Goal: Complete application form: Complete application form

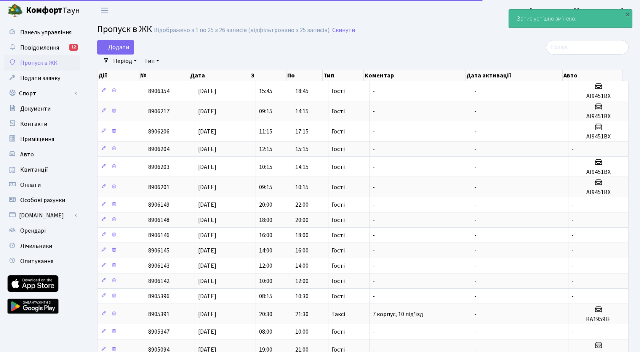
select select "25"
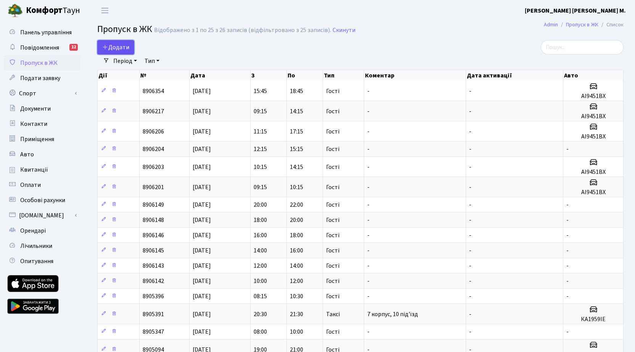
drag, startPoint x: 125, startPoint y: 47, endPoint x: 124, endPoint y: 40, distance: 6.1
click at [125, 46] on span "Додати" at bounding box center [115, 47] width 27 height 8
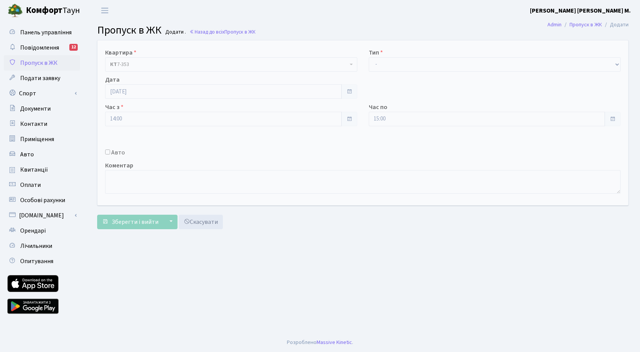
click at [108, 153] on input "Авто" at bounding box center [107, 151] width 5 height 5
checkbox input "true"
click at [381, 148] on input "text" at bounding box center [495, 146] width 252 height 14
drag, startPoint x: 402, startPoint y: 63, endPoint x: 395, endPoint y: 51, distance: 13.7
click at [401, 61] on select "- Доставка Таксі Гості Сервіс" at bounding box center [495, 64] width 252 height 14
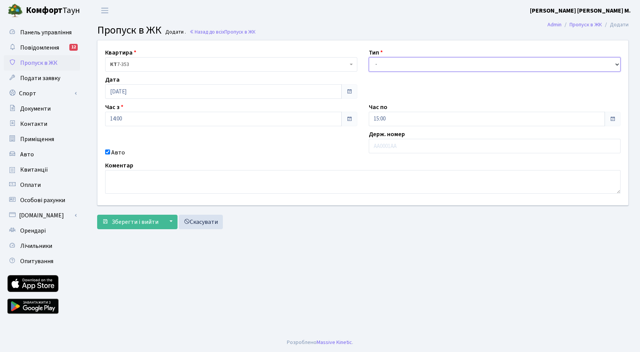
select select "3"
click at [369, 57] on select "- Доставка Таксі Гості Сервіс" at bounding box center [495, 64] width 252 height 14
click at [382, 148] on input "text" at bounding box center [495, 146] width 252 height 14
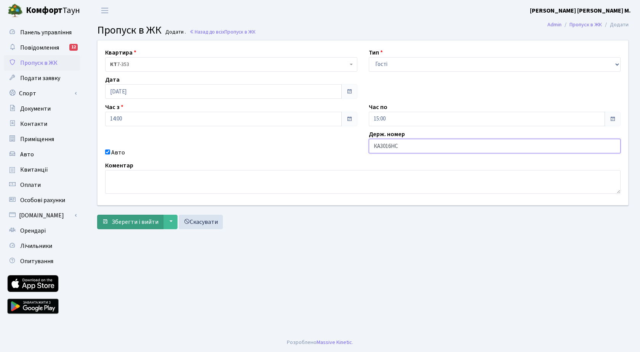
type input "КА3016НС"
click at [132, 221] on span "Зберегти і вийти" at bounding box center [135, 222] width 47 height 8
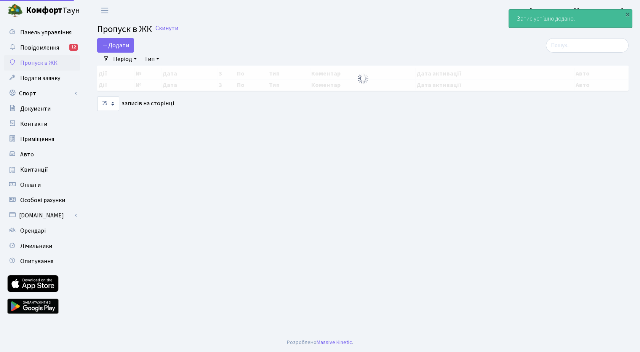
select select "25"
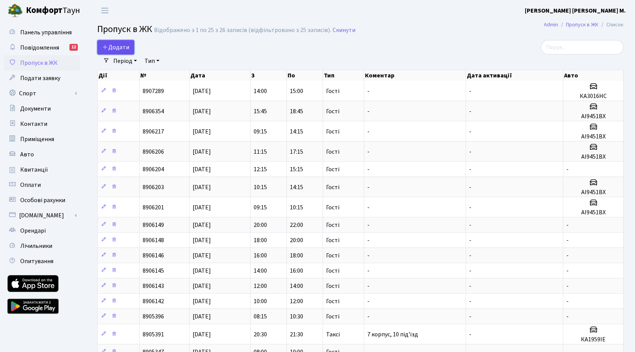
click at [116, 48] on span "Додати" at bounding box center [115, 47] width 27 height 8
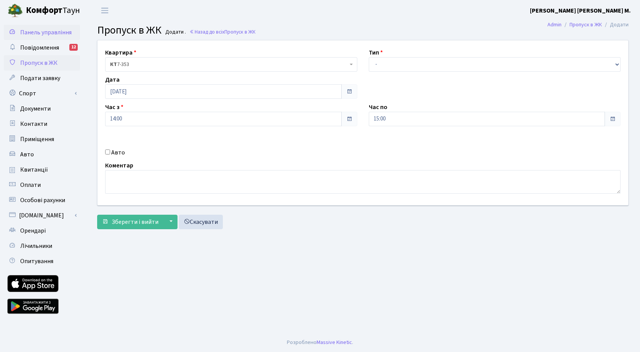
click at [50, 34] on span "Панель управління" at bounding box center [45, 32] width 51 height 8
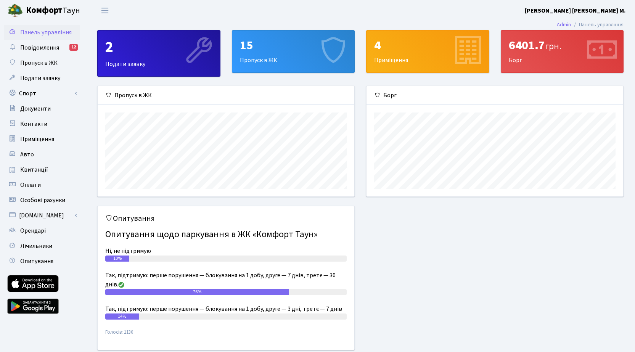
scroll to position [110, 257]
click at [32, 64] on span "Пропуск в ЖК" at bounding box center [38, 63] width 37 height 8
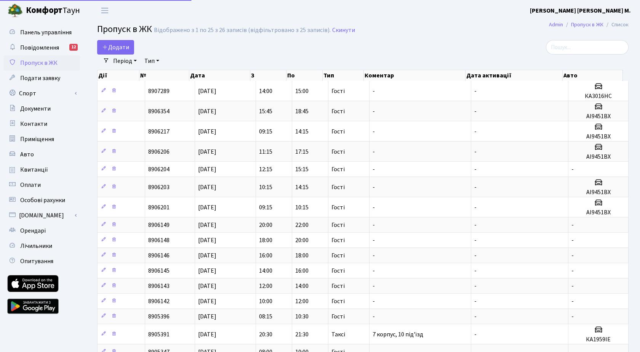
select select "25"
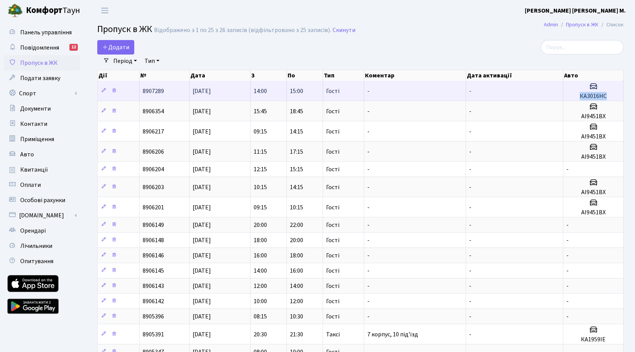
drag, startPoint x: 578, startPoint y: 97, endPoint x: 608, endPoint y: 95, distance: 30.1
click at [608, 95] on h5 "КА3016НС" at bounding box center [593, 96] width 54 height 7
copy h5 "КА3016НС"
